Goal: Task Accomplishment & Management: Use online tool/utility

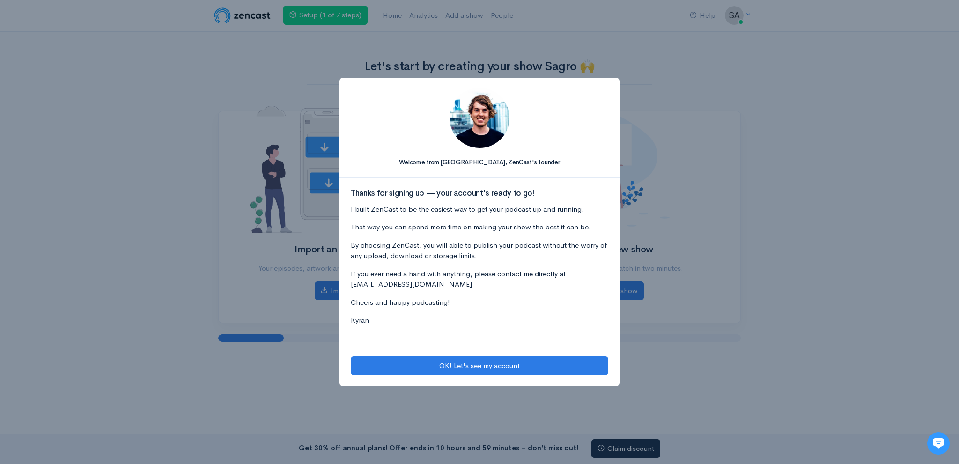
click at [761, 219] on div "Welcome from [GEOGRAPHIC_DATA], [PERSON_NAME]'s founder Thanks for signing up —…" at bounding box center [479, 232] width 959 height 464
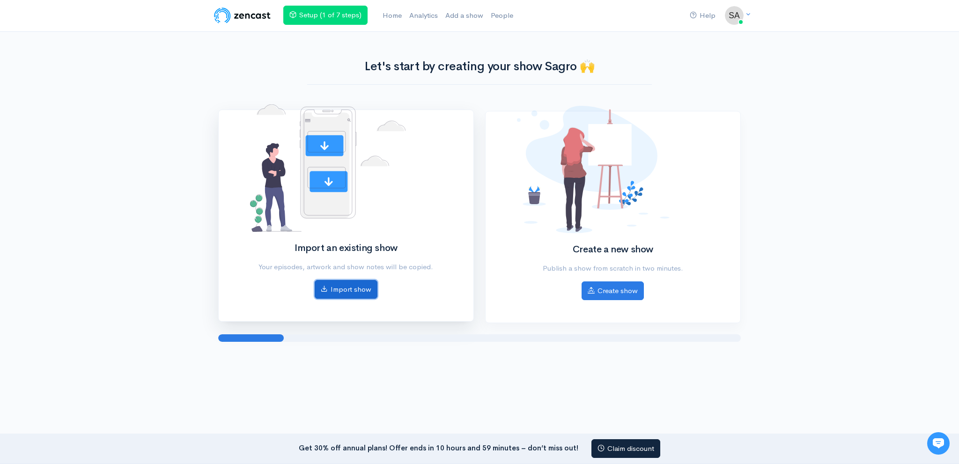
click at [345, 286] on link "Import show" at bounding box center [346, 289] width 63 height 19
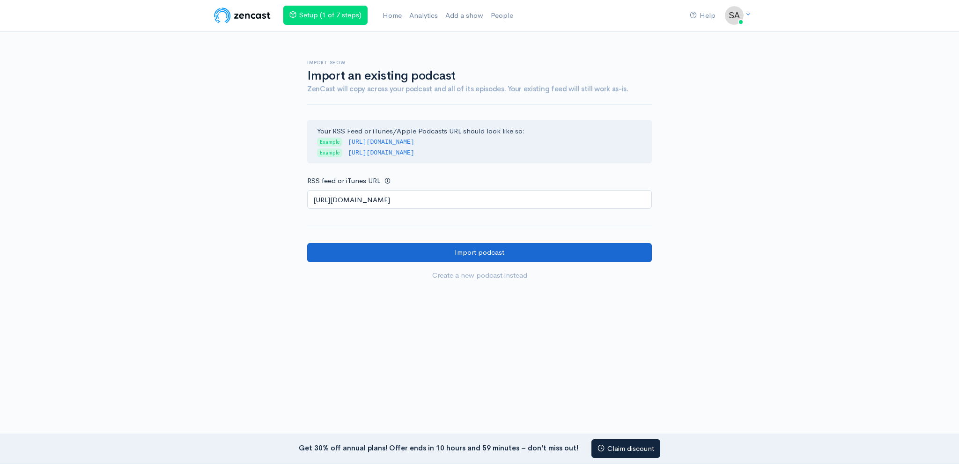
type input "[URL][DOMAIN_NAME]"
click at [379, 256] on input "Import podcast" at bounding box center [479, 252] width 345 height 19
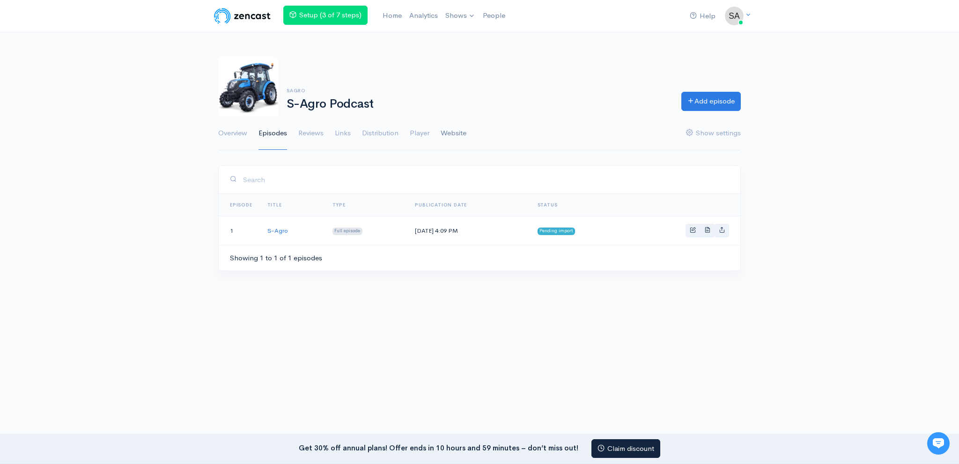
click at [460, 129] on link "Website" at bounding box center [454, 134] width 26 height 34
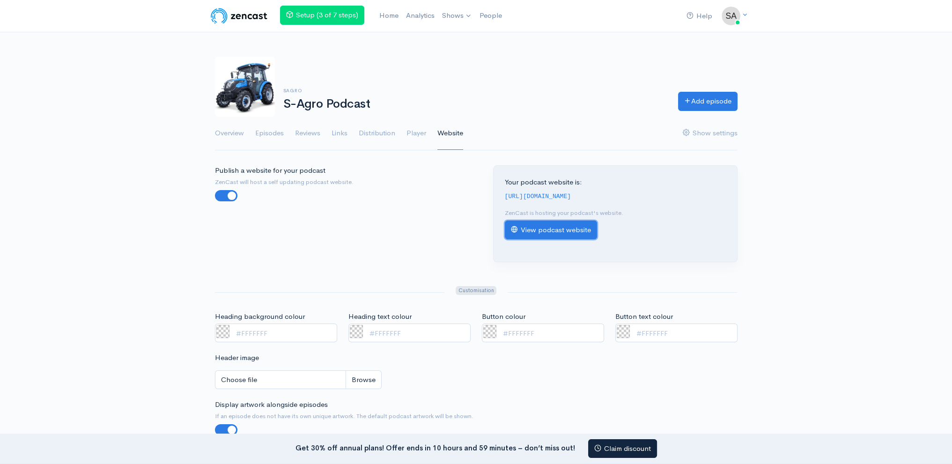
click at [529, 227] on link "View podcast website" at bounding box center [551, 230] width 92 height 19
